Goal: Task Accomplishment & Management: Use online tool/utility

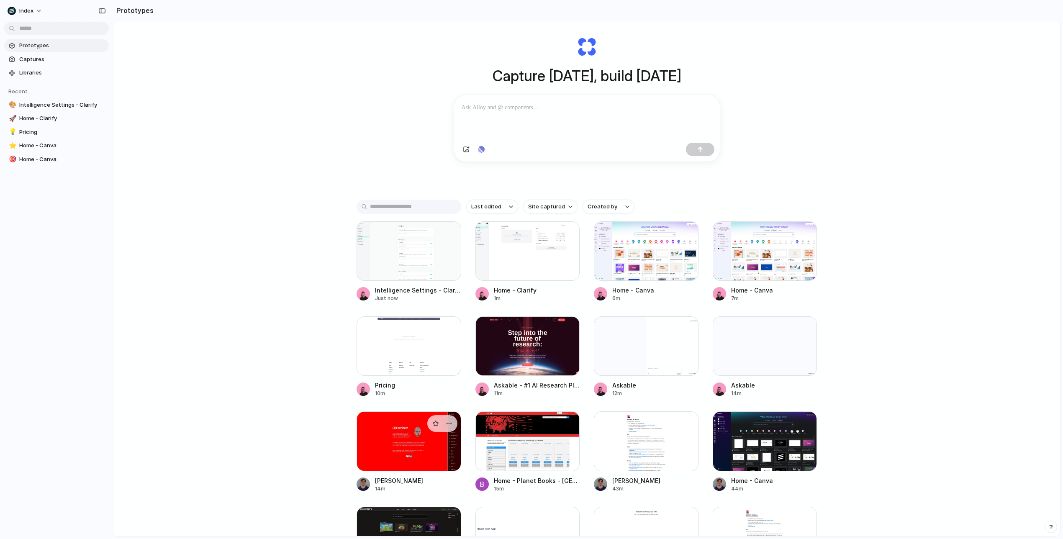
scroll to position [26, 0]
click at [550, 466] on div at bounding box center [527, 440] width 105 height 59
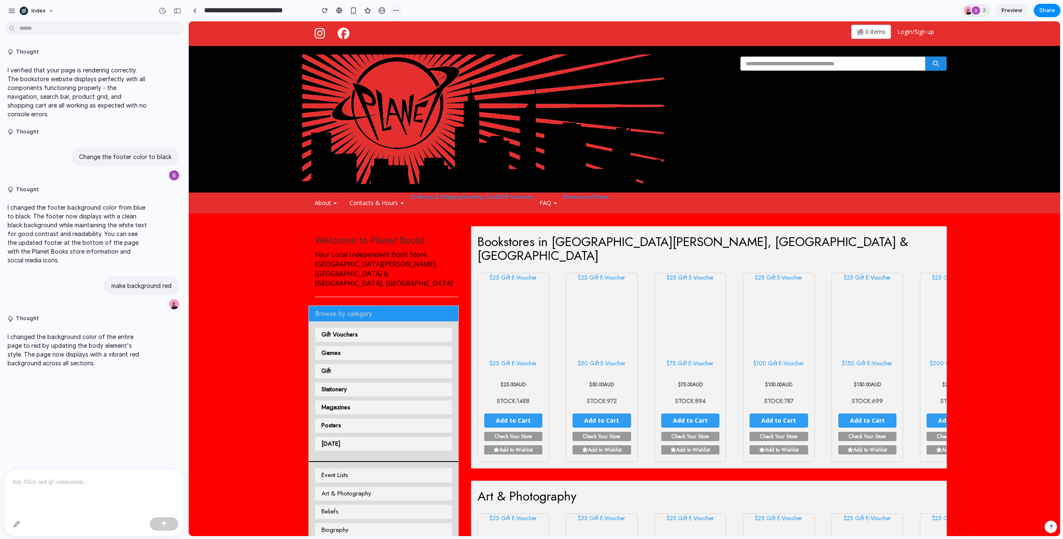
click at [396, 8] on div "button" at bounding box center [395, 10] width 7 height 7
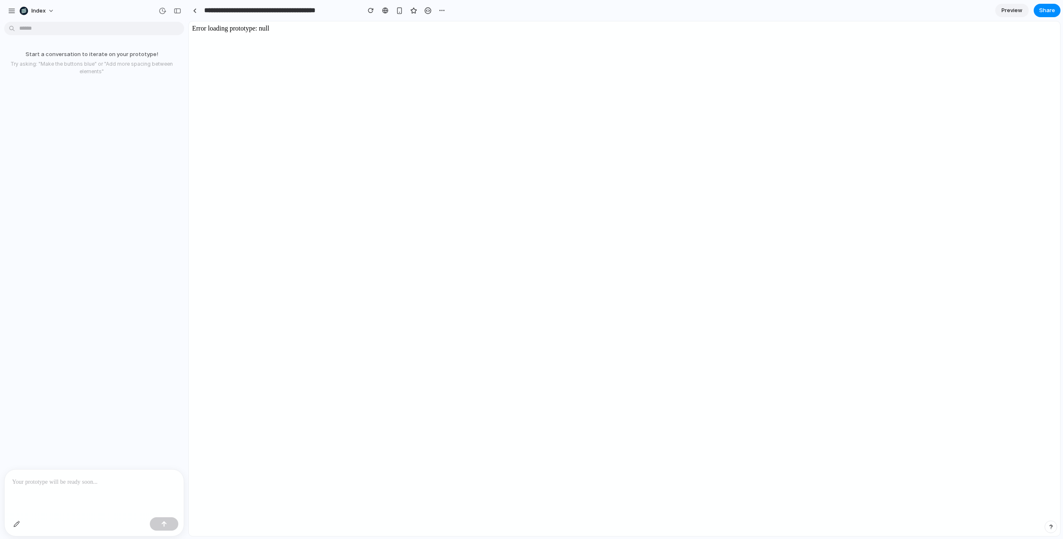
click at [98, 394] on div "Start a conversation to iterate on your prototype! Try asking: "Make the button…" at bounding box center [91, 247] width 183 height 444
